Goal: Information Seeking & Learning: Learn about a topic

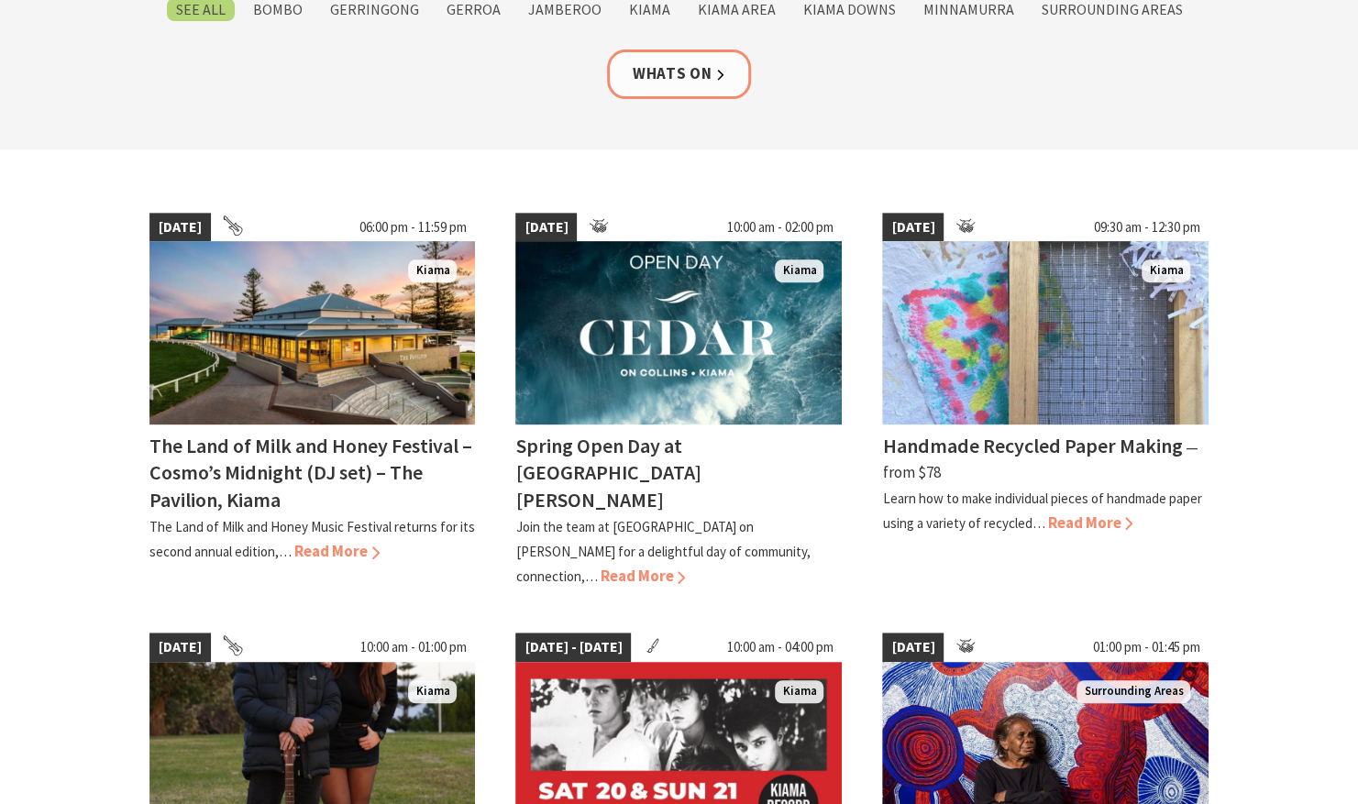
scroll to position [360, 0]
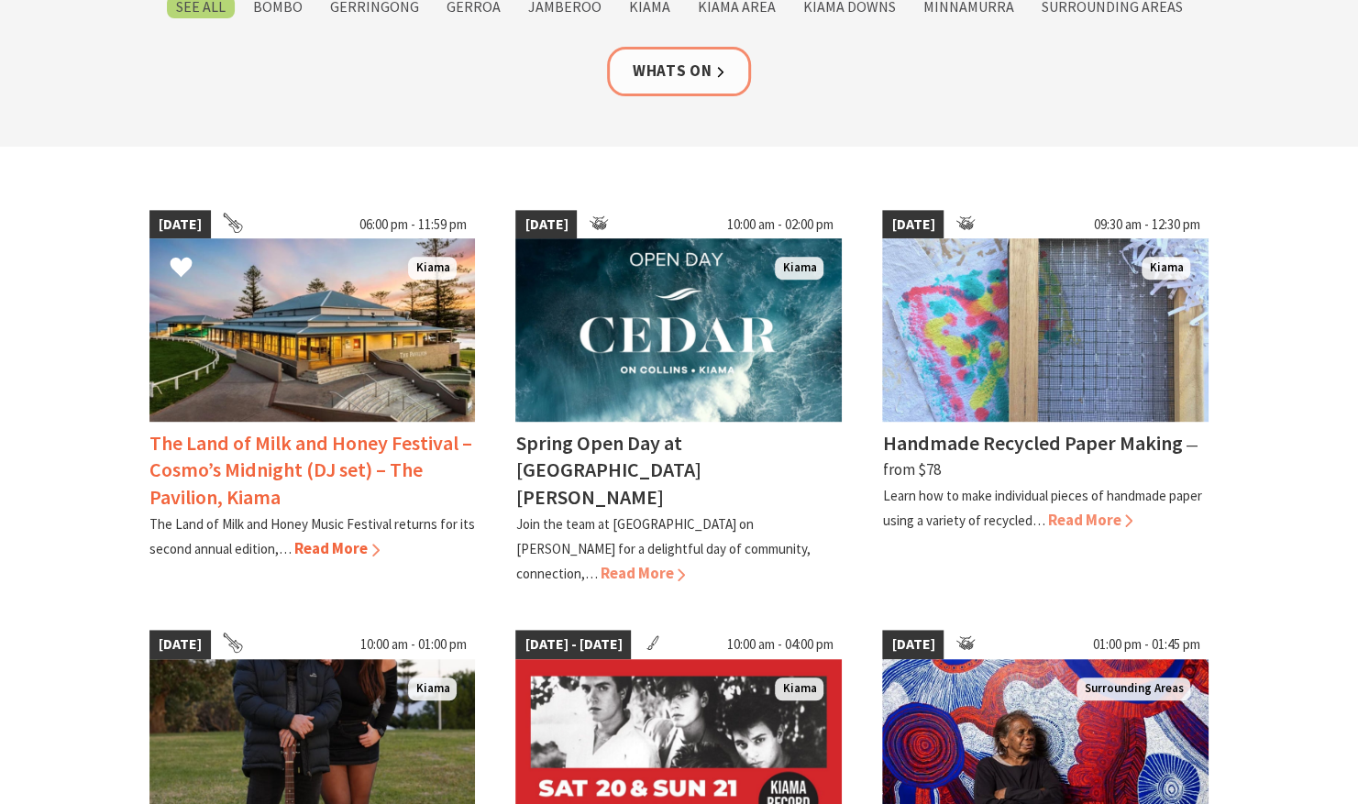
click at [358, 545] on span "Read More" at bounding box center [336, 548] width 85 height 20
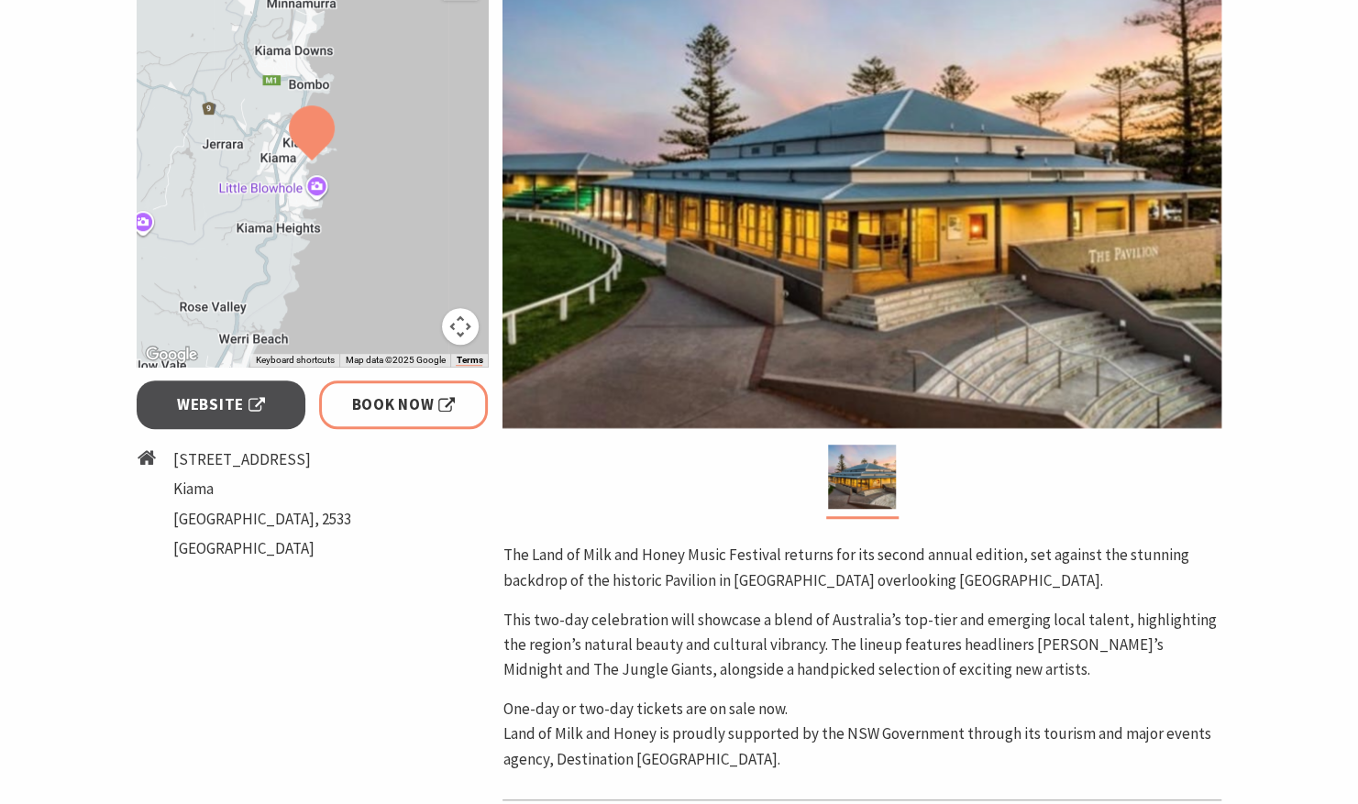
scroll to position [536, 0]
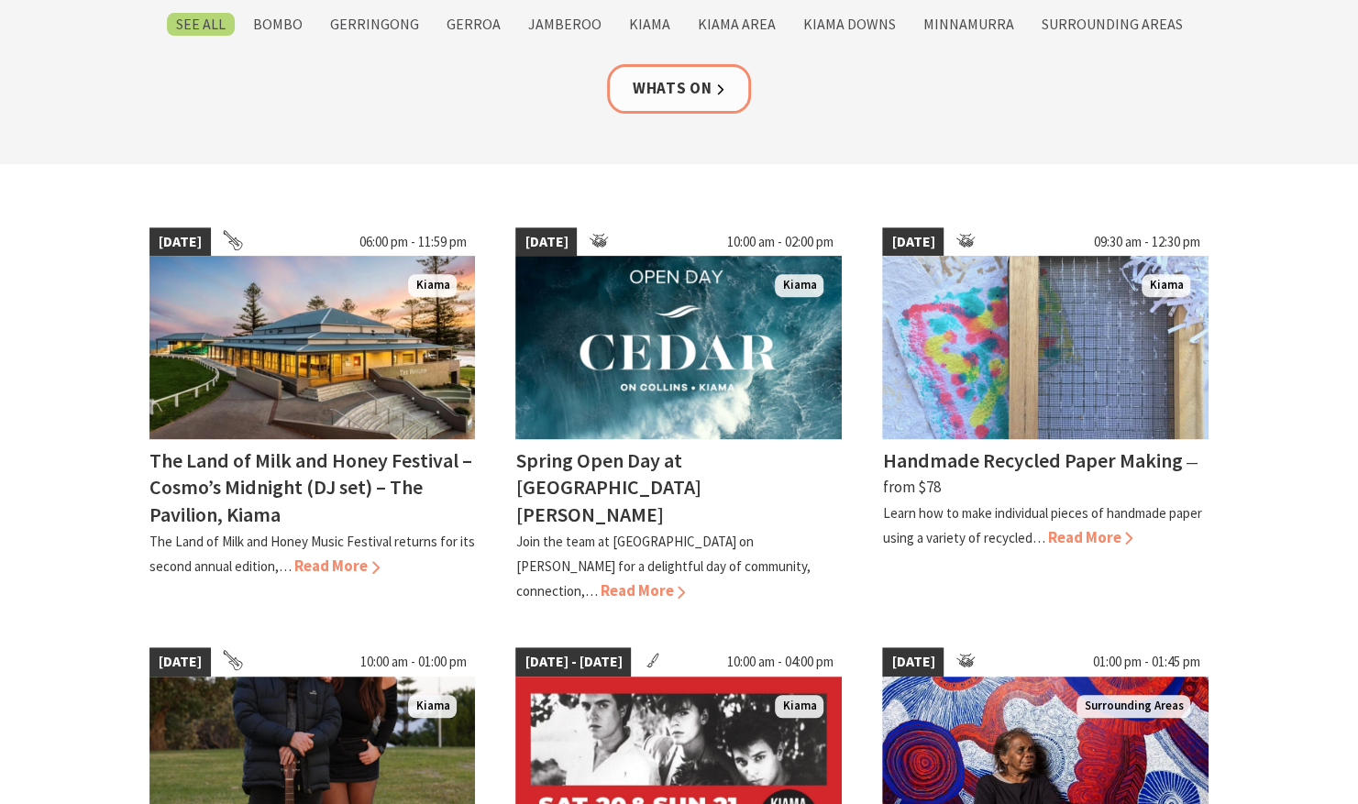
scroll to position [343, 0]
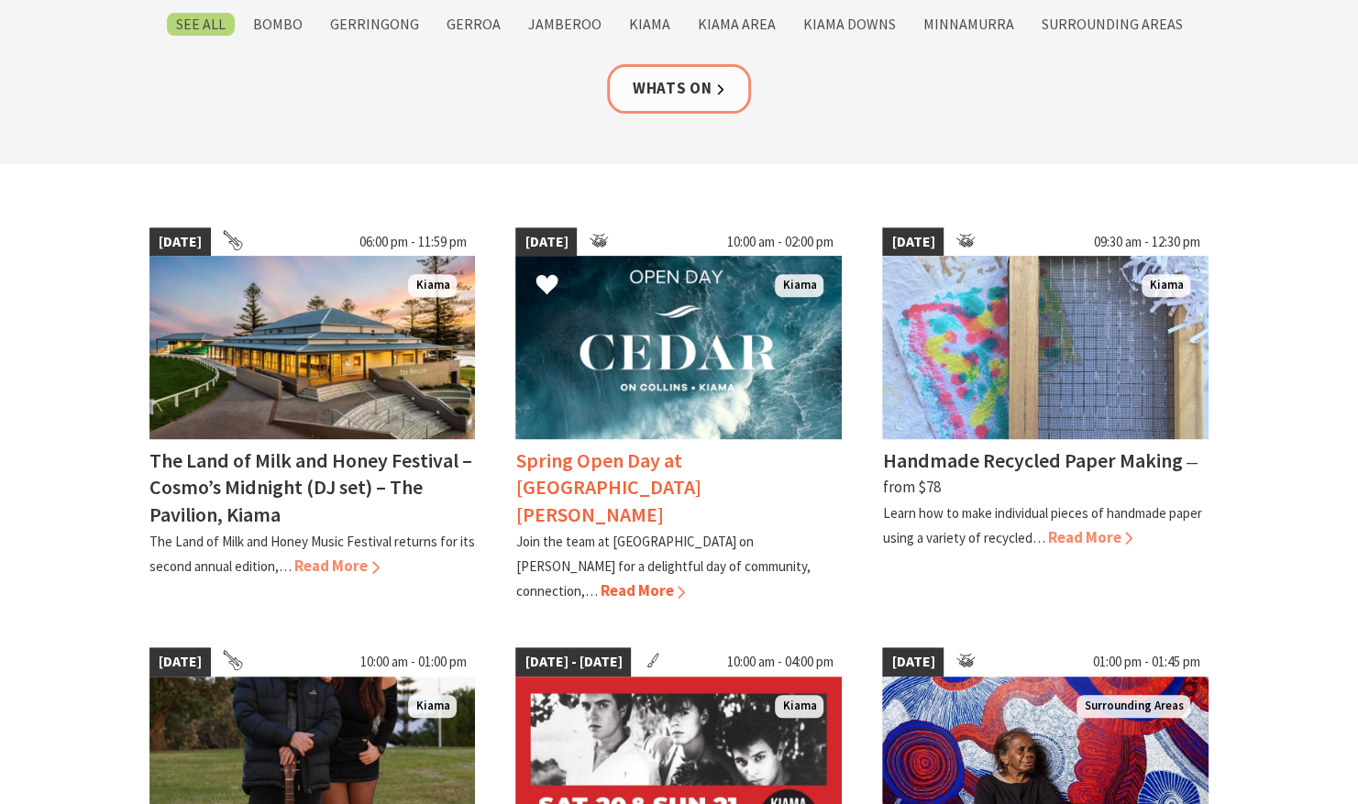
click at [619, 359] on img at bounding box center [678, 347] width 326 height 183
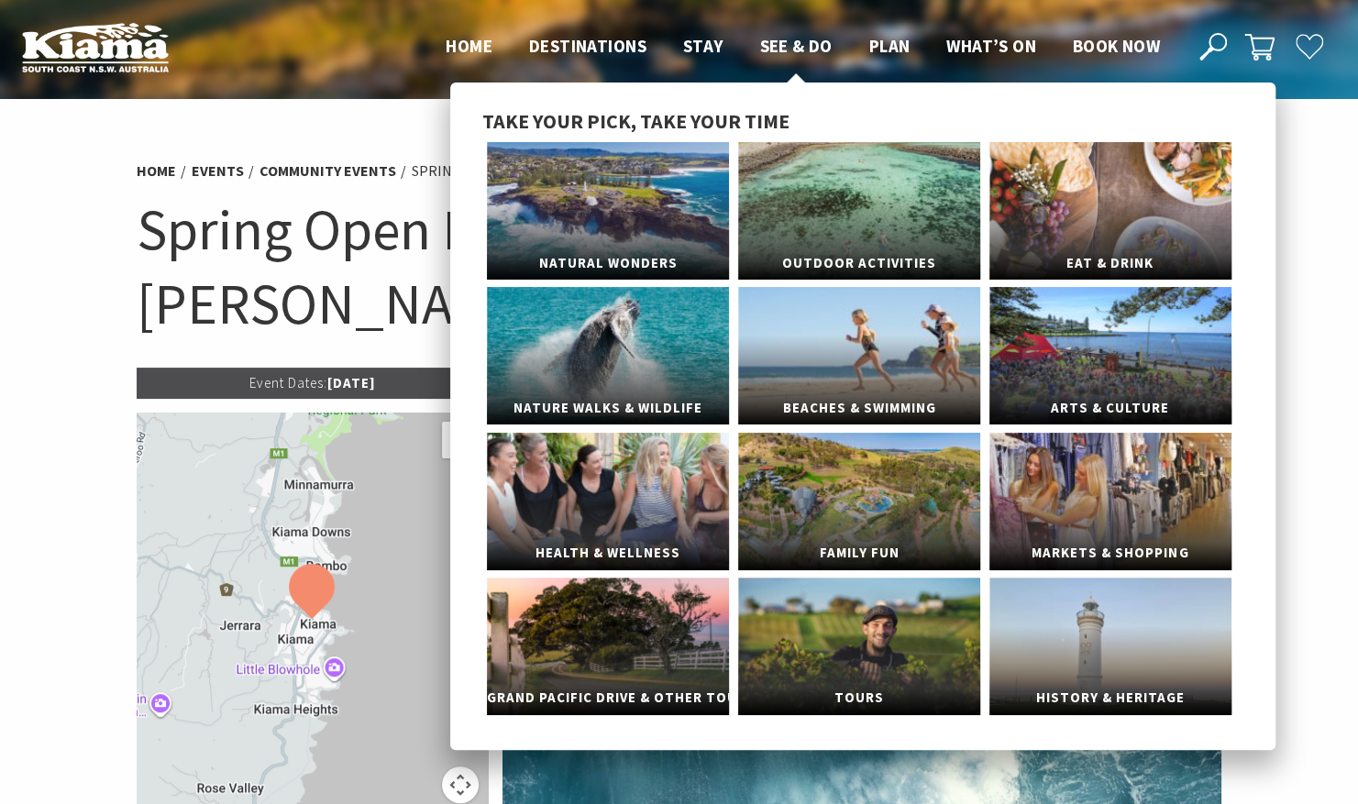
click at [785, 39] on span "See & Do" at bounding box center [795, 46] width 72 height 22
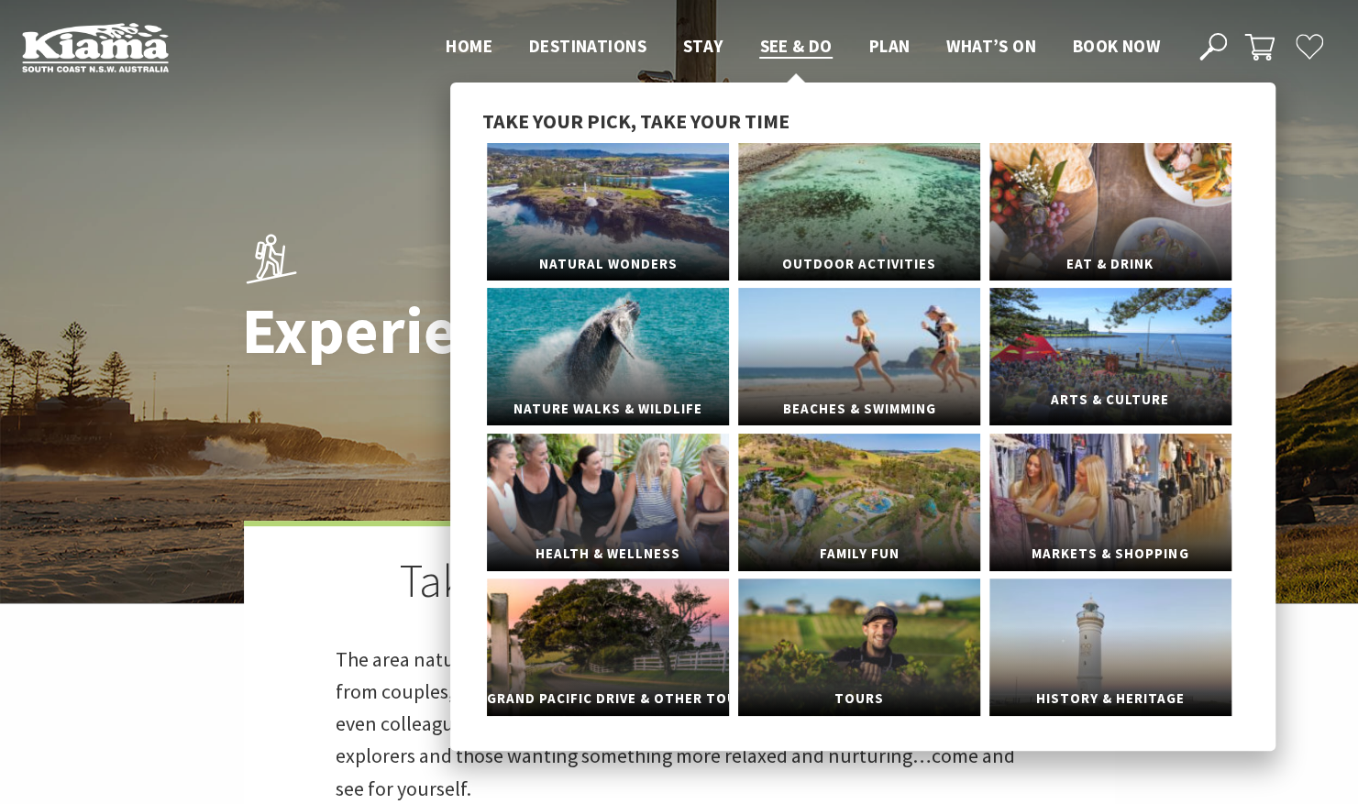
click at [1090, 378] on link "Arts & Culture" at bounding box center [1111, 357] width 242 height 138
